Goal: Find specific page/section: Find specific page/section

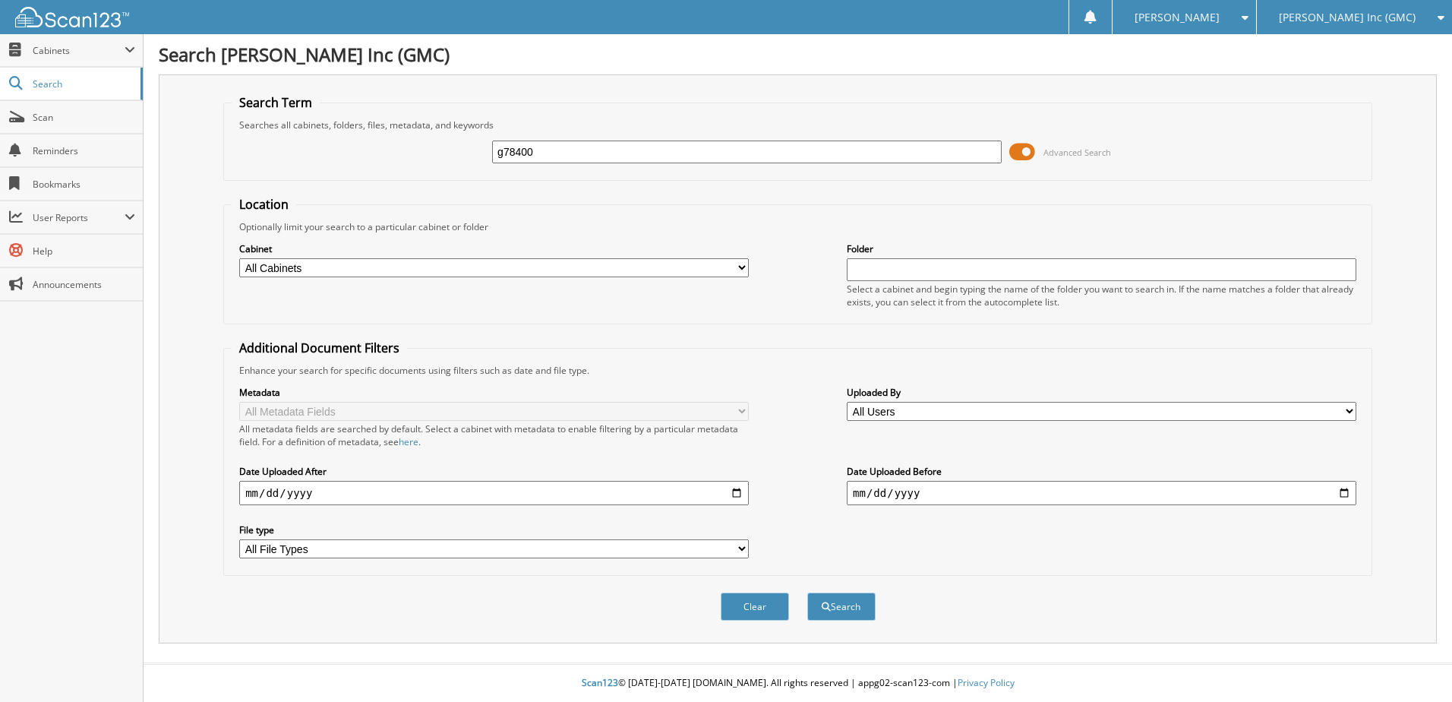
type input "g78400"
click at [807, 592] on button "Search" at bounding box center [841, 606] width 68 height 28
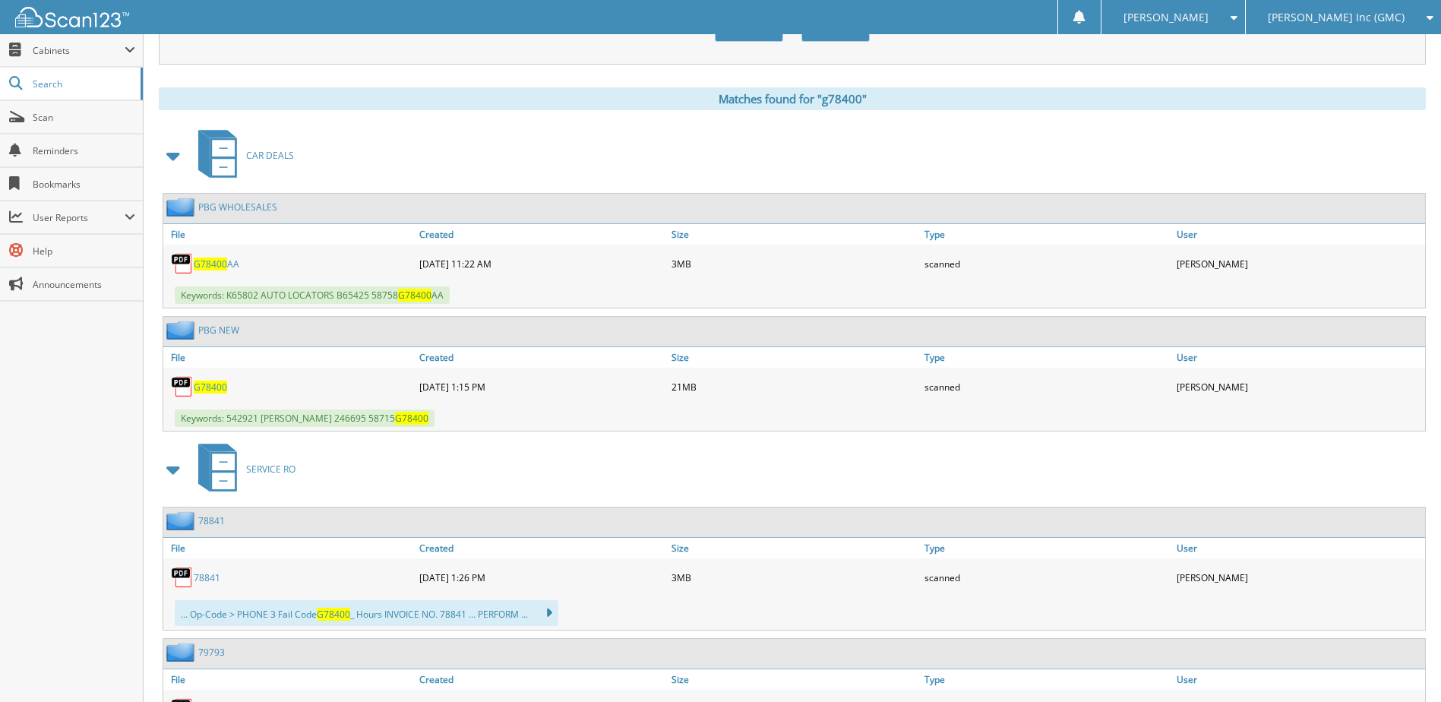
scroll to position [557, 0]
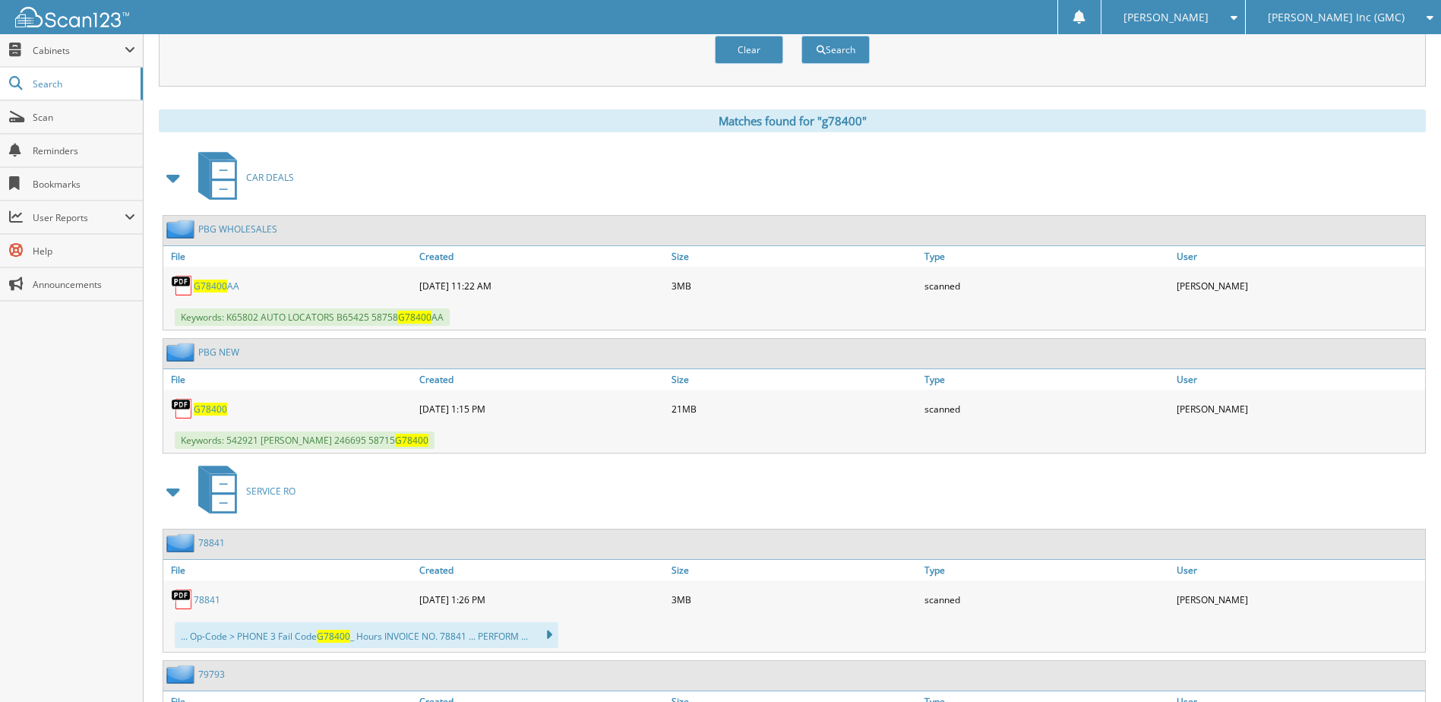
click at [207, 415] on span "G78400" at bounding box center [210, 408] width 33 height 13
